Goal: Find specific page/section: Find specific page/section

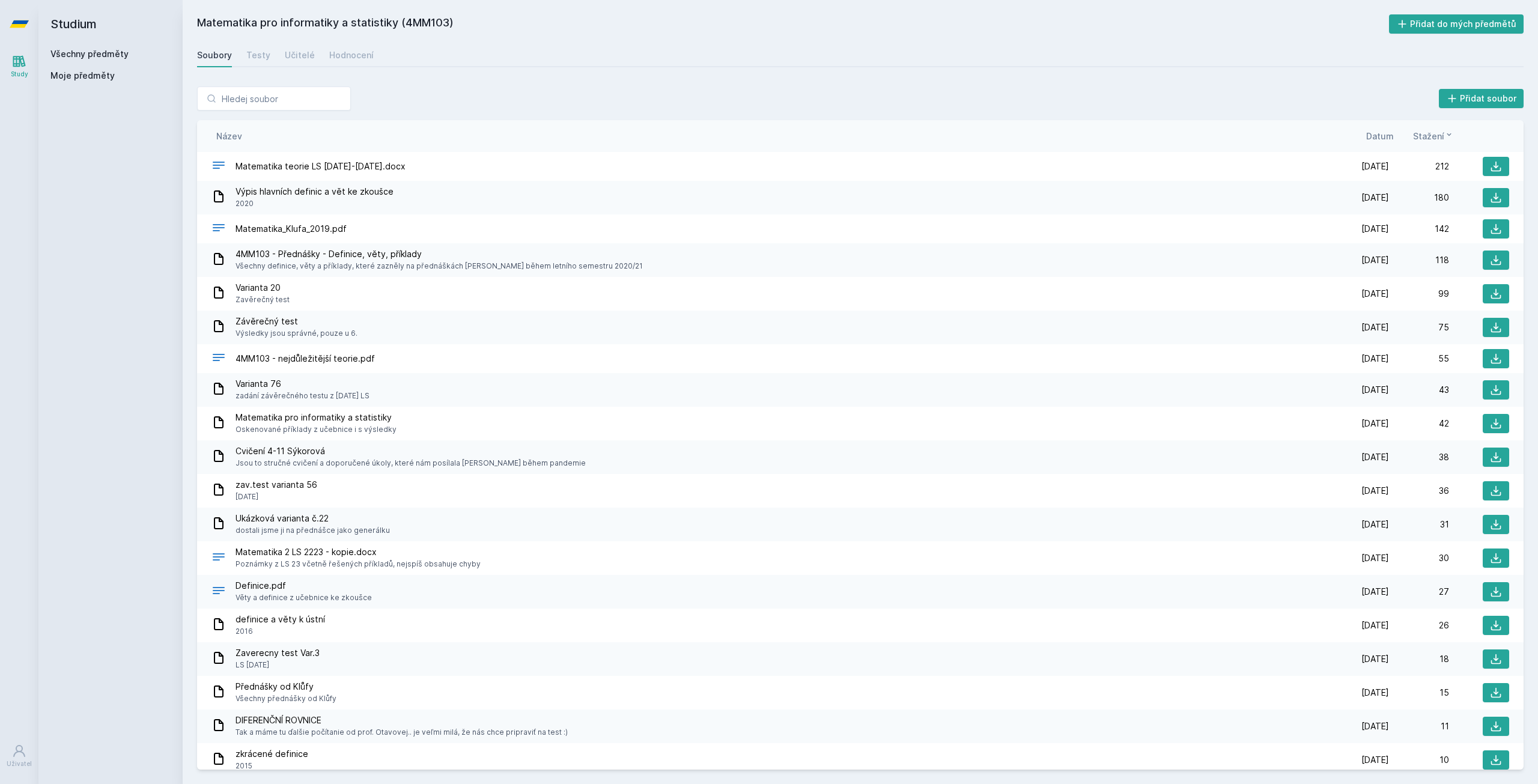
click at [116, 48] on link "Všechny předměty" at bounding box center [89, 53] width 78 height 10
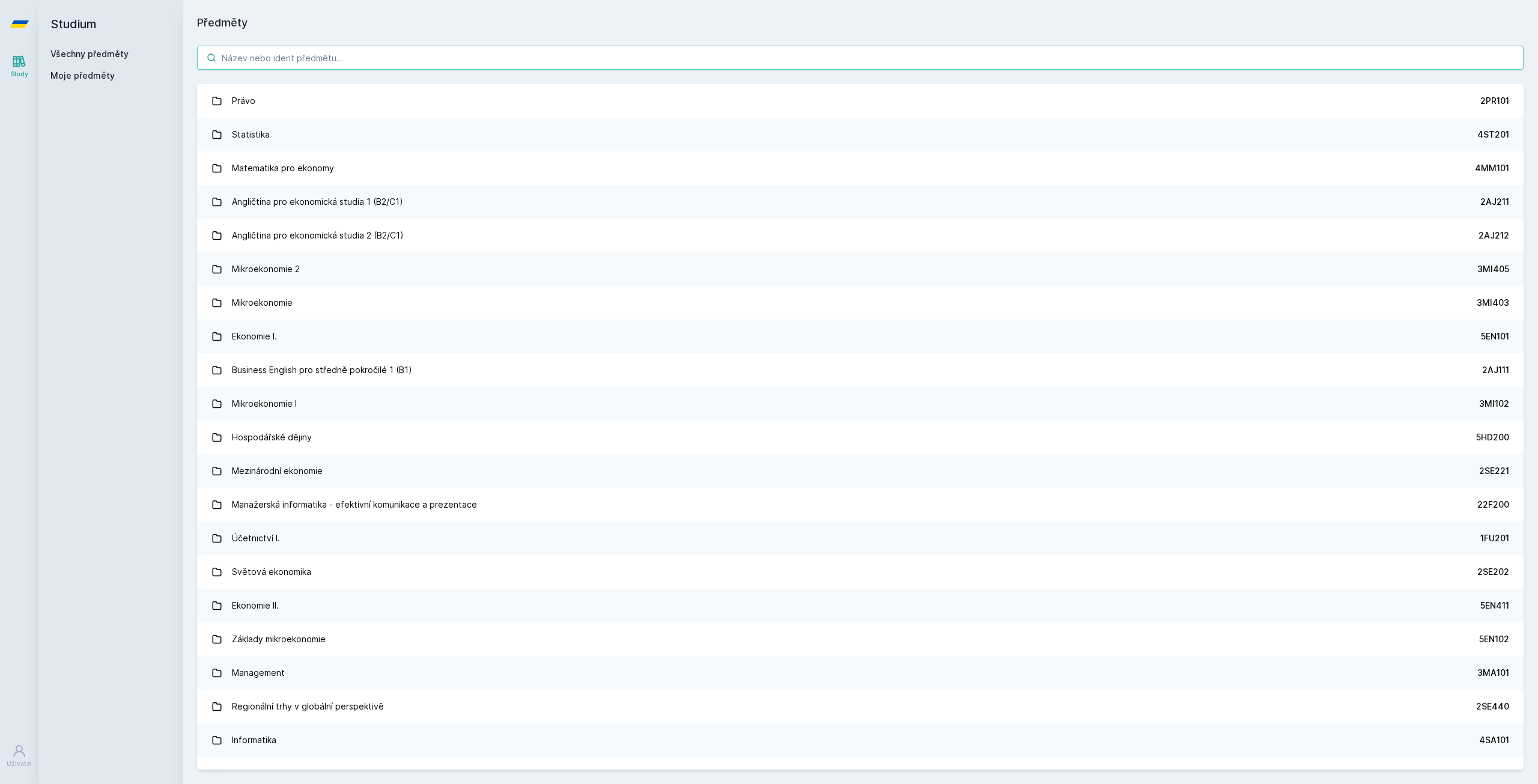
click at [233, 65] on input "search" at bounding box center [860, 57] width 1327 height 24
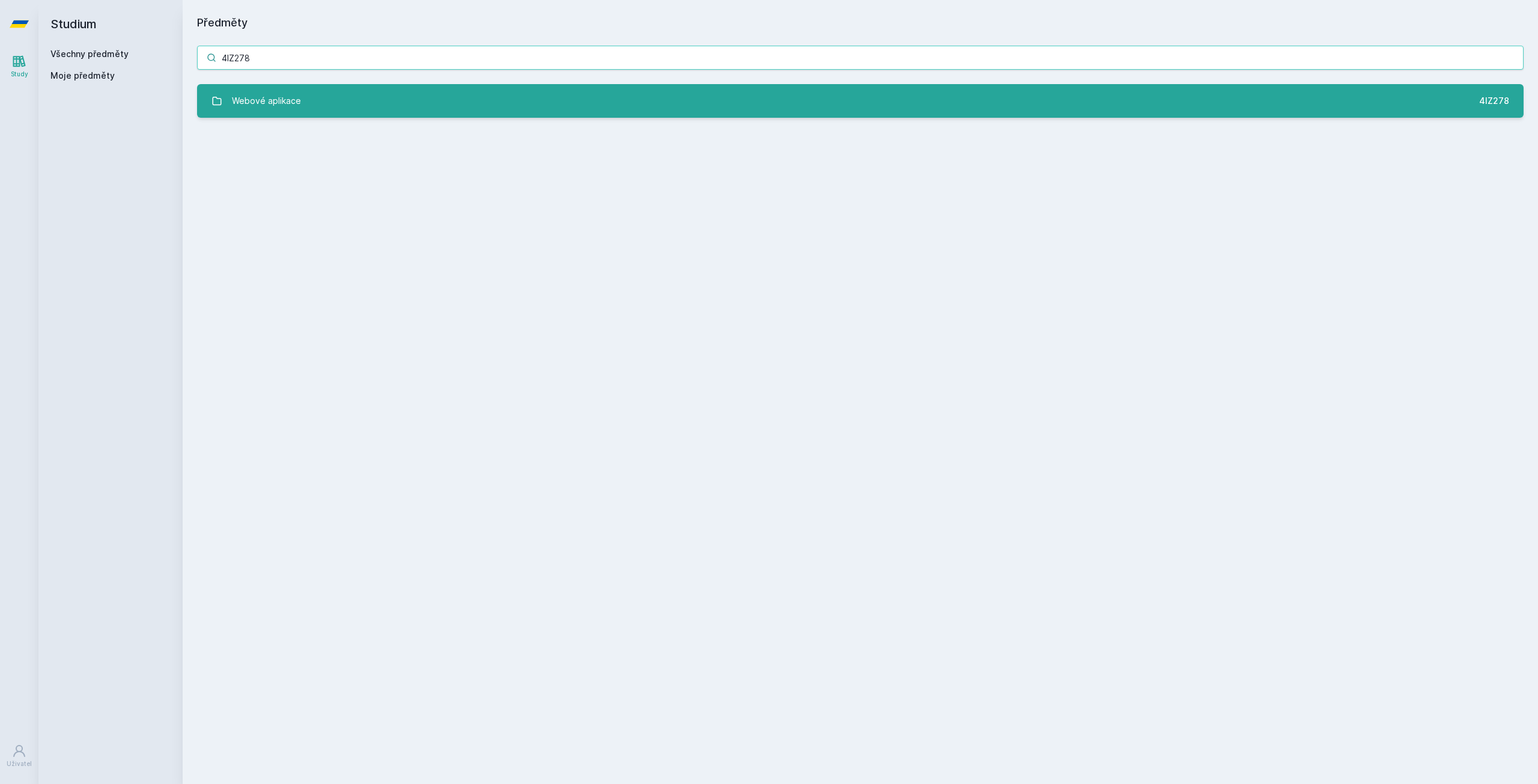
type input "4IZ278"
click at [276, 114] on link "Webové aplikace 4IZ278" at bounding box center [860, 101] width 1327 height 34
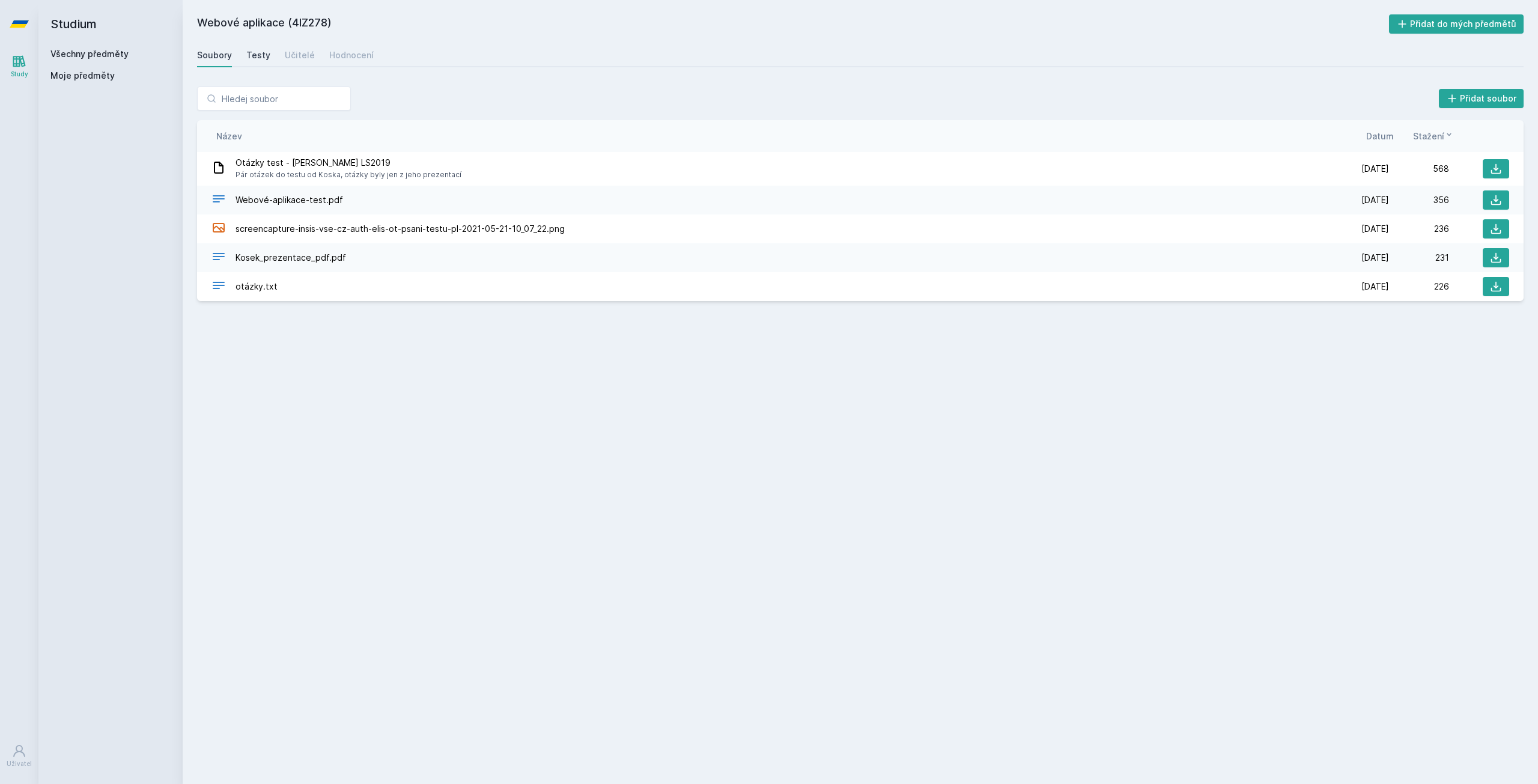
click at [260, 50] on div "Testy" at bounding box center [258, 55] width 24 height 12
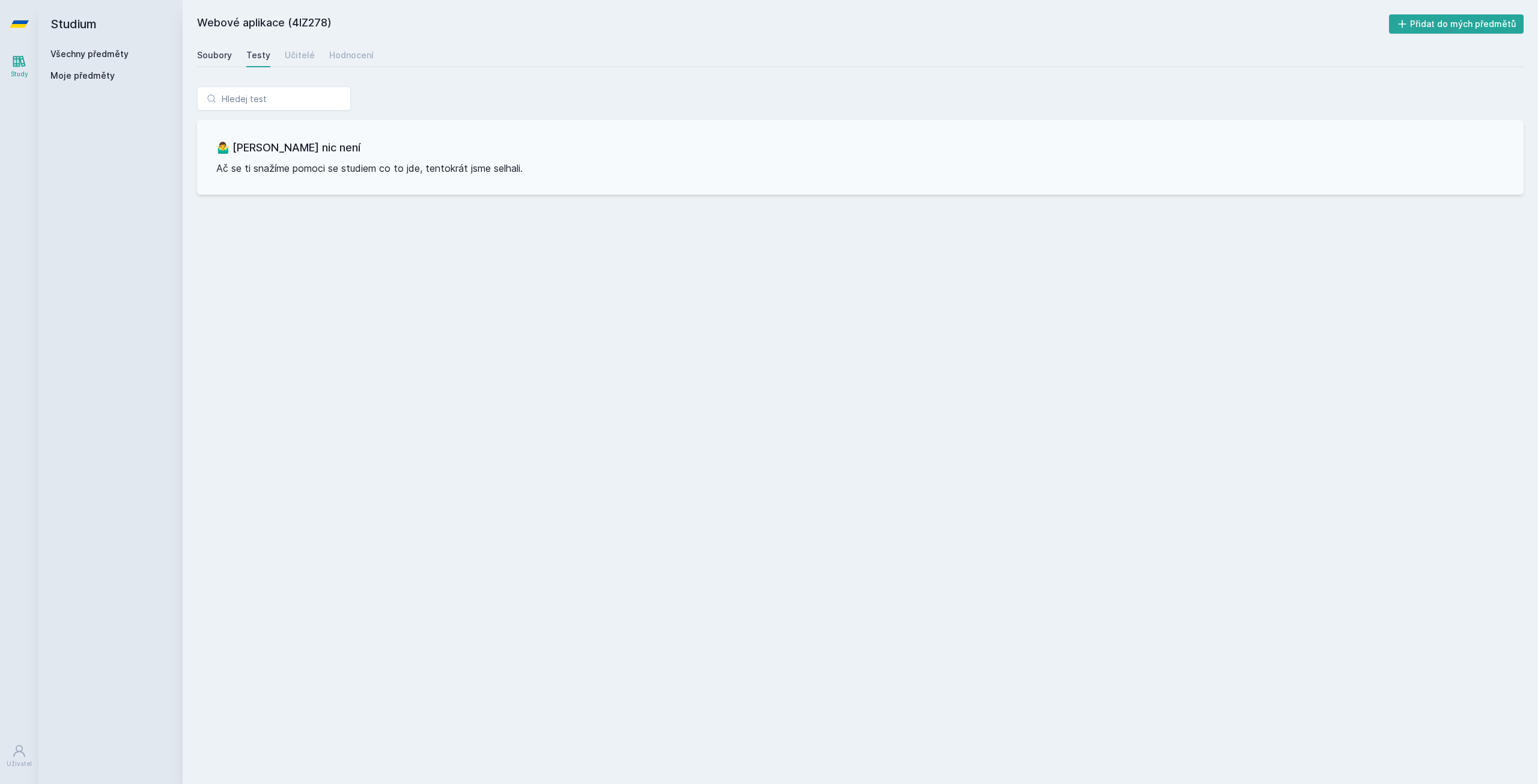
click at [206, 62] on link "Soubory" at bounding box center [215, 56] width 35 height 24
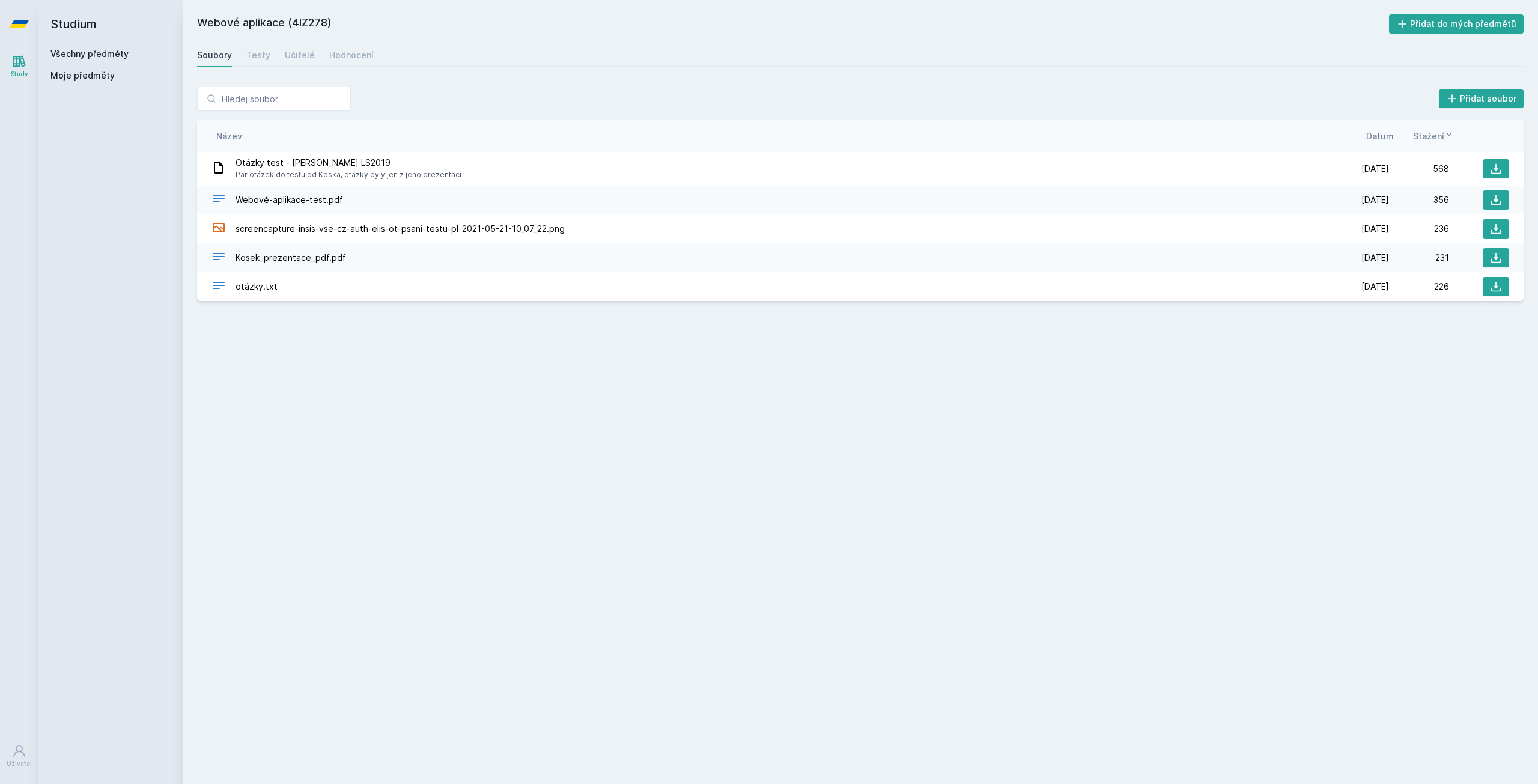
click at [339, 197] on div "Webové-aplikace-test.pdf" at bounding box center [770, 200] width 1118 height 18
